Goal: Information Seeking & Learning: Understand process/instructions

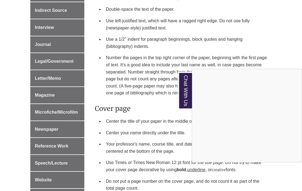
scroll to position [330, 0]
drag, startPoint x: 105, startPoint y: 15, endPoint x: 164, endPoint y: 23, distance: 59.3
click at [164, 23] on div "Chat With Us" at bounding box center [151, 95] width 302 height 191
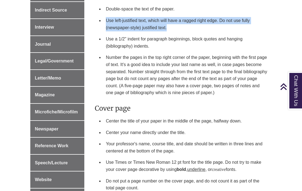
drag, startPoint x: 166, startPoint y: 22, endPoint x: 105, endPoint y: 14, distance: 61.7
click at [105, 15] on li "Use left-justified text, which will have a ragged right edge. Do not use fully …" at bounding box center [187, 24] width 166 height 18
copy li "Use left-justified text, which will have a ragged right edge. Do not use fully …"
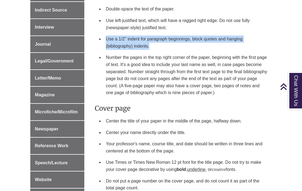
drag, startPoint x: 104, startPoint y: 34, endPoint x: 149, endPoint y: 43, distance: 46.3
click at [149, 43] on li "Use a 1/2" indent for paragraph beginnings, block quotes and hanging (bibliogra…" at bounding box center [187, 42] width 166 height 18
copy li "Use a 1/2" indent for paragraph beginnings, block quotes and hanging (bibliogra…"
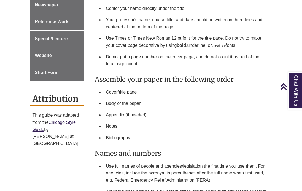
scroll to position [453, 0]
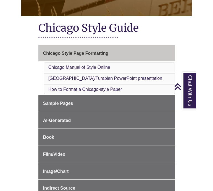
scroll to position [104, 0]
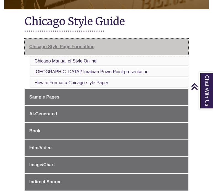
click at [91, 44] on span "Chicago Style Page Formatting" at bounding box center [61, 46] width 65 height 5
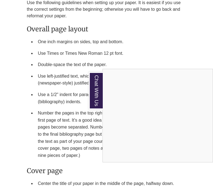
scroll to position [577, 0]
